Goal: Information Seeking & Learning: Learn about a topic

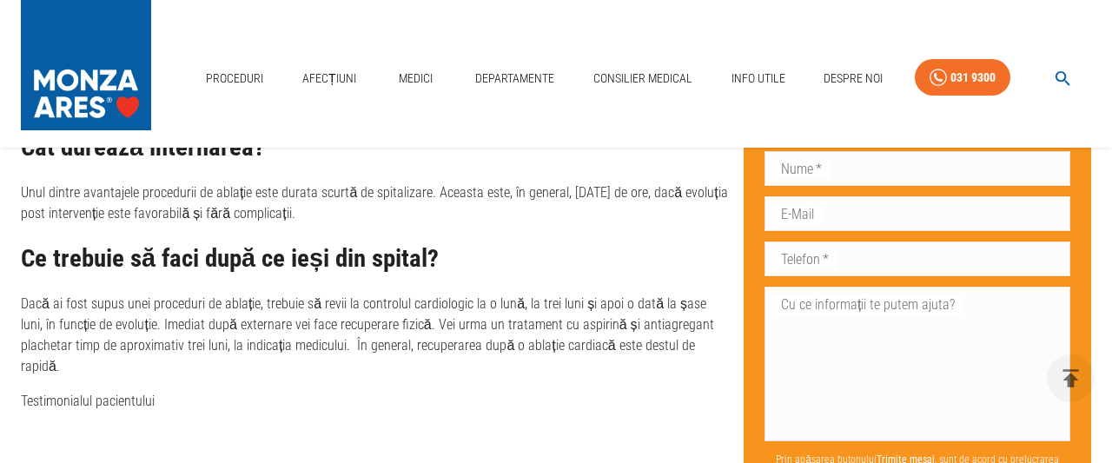
scroll to position [4336, 0]
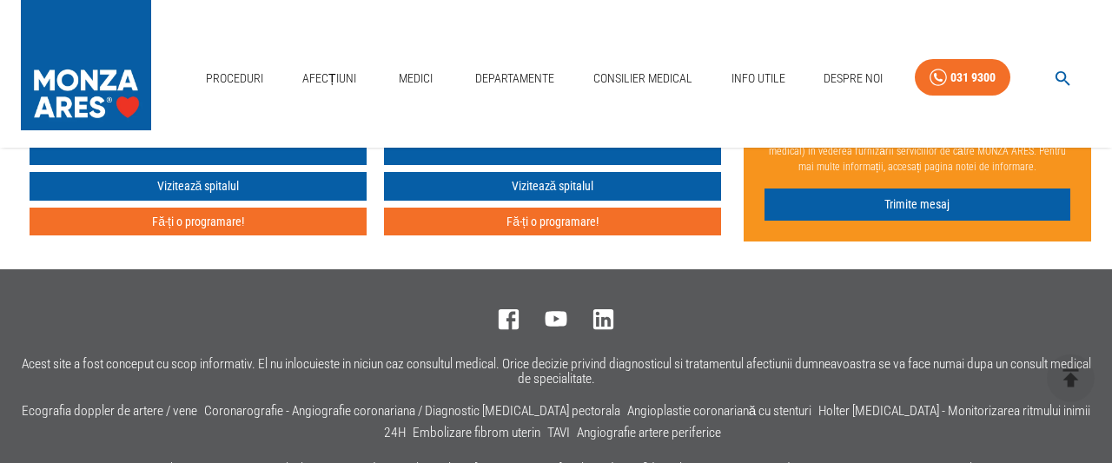
scroll to position [7107, 0]
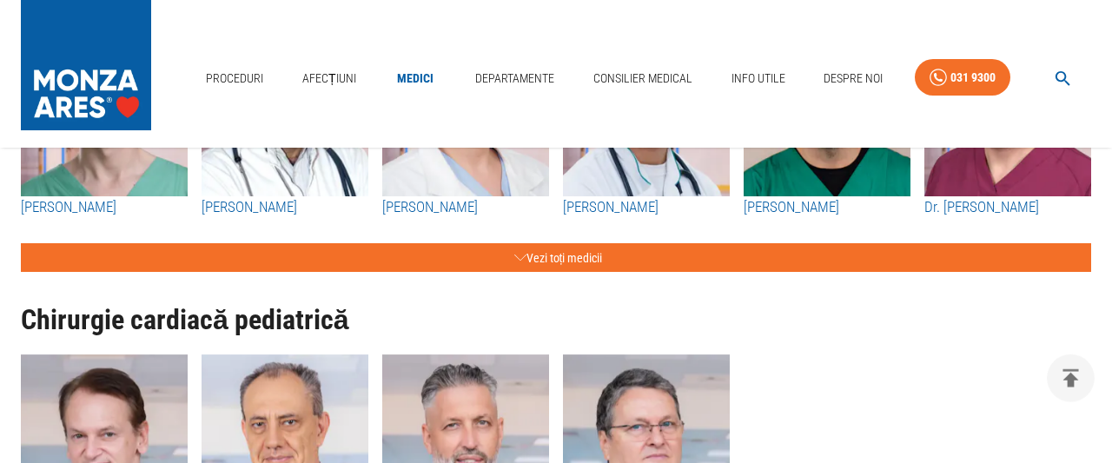
scroll to position [5375, 0]
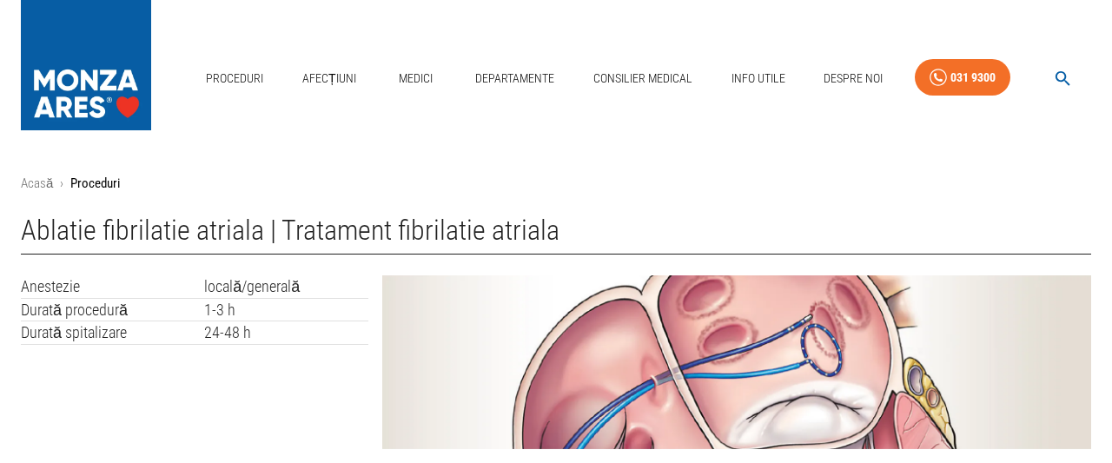
scroll to position [361, 0]
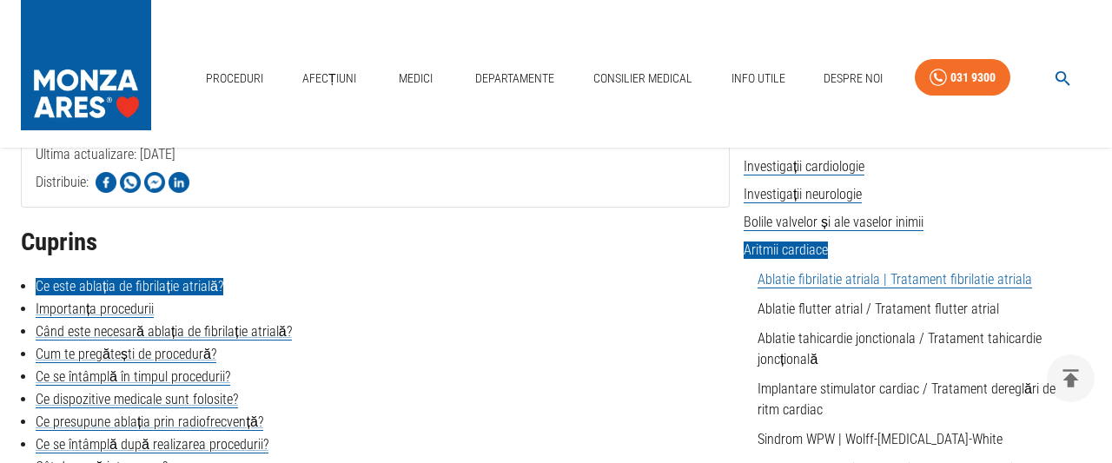
click at [151, 290] on link "Ce este ablația de fibrilație atrială?" at bounding box center [130, 286] width 188 height 17
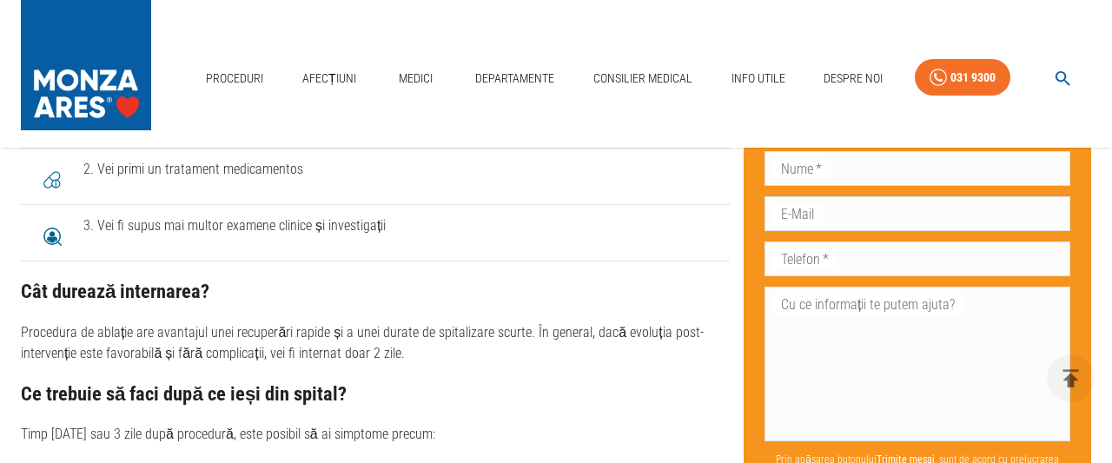
scroll to position [4243, 0]
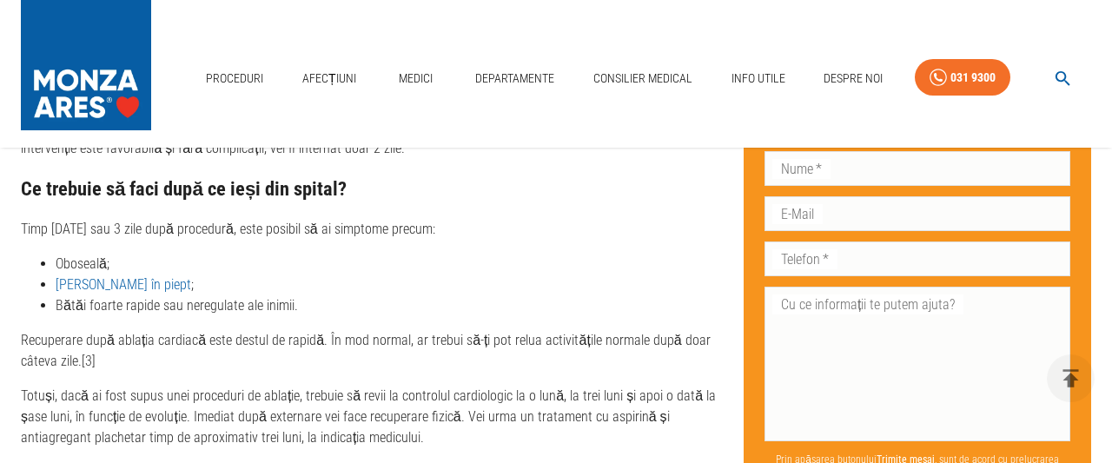
drag, startPoint x: 1109, startPoint y: 456, endPoint x: 1035, endPoint y: 441, distance: 76.2
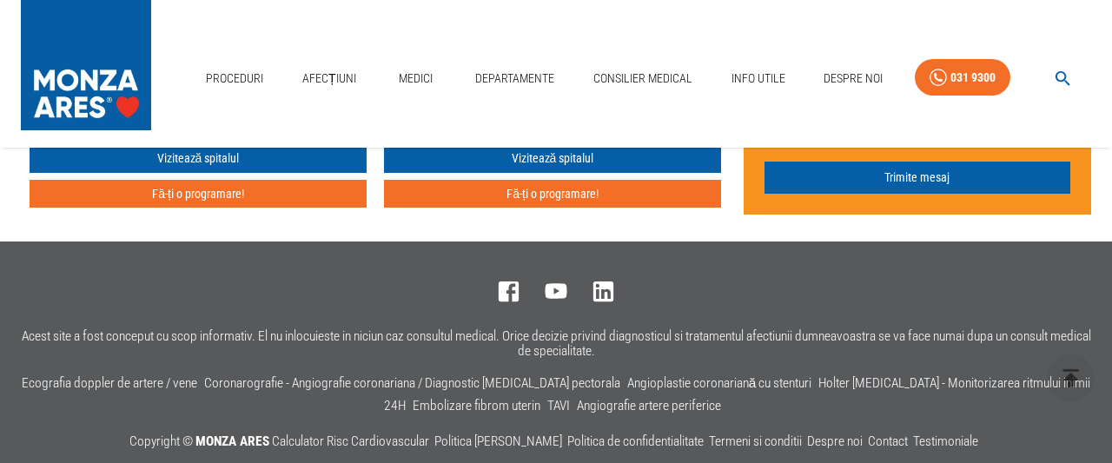
scroll to position [6512, 0]
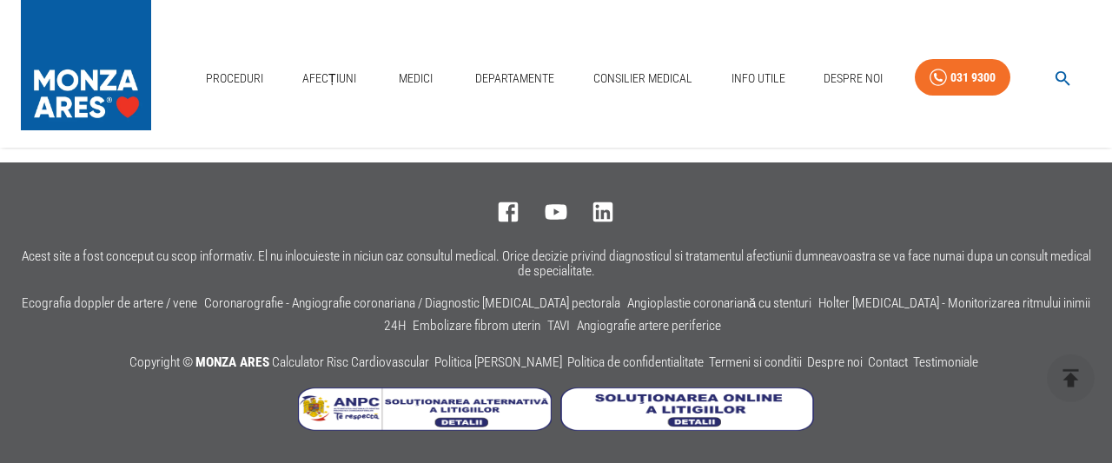
scroll to position [361, 0]
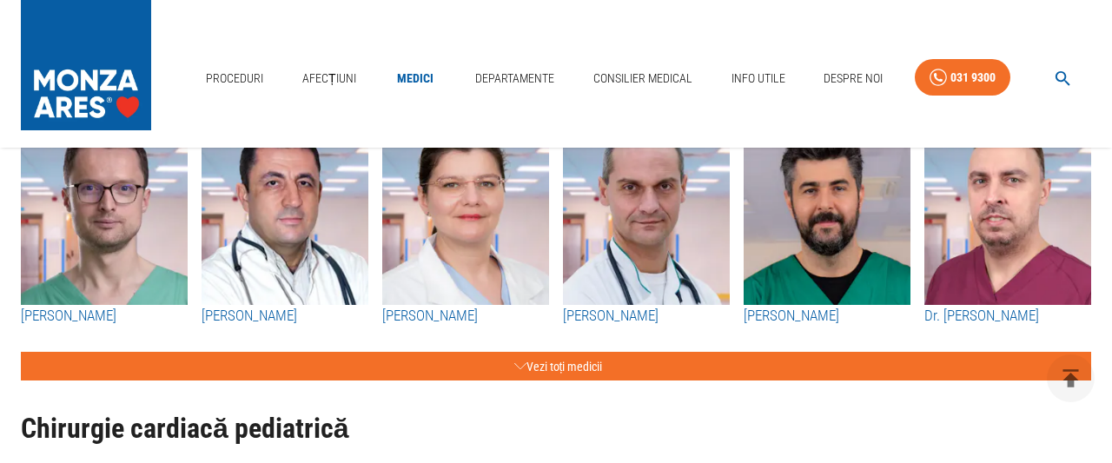
scroll to position [5261, 0]
